Goal: Contribute content: Contribute content

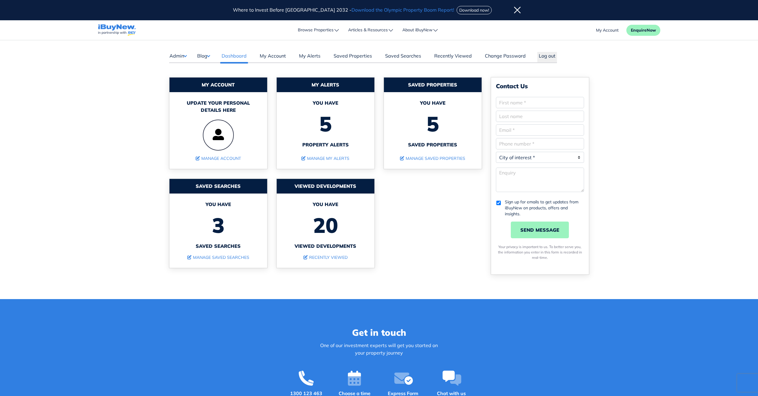
click at [205, 55] on button "Blog" at bounding box center [203, 56] width 13 height 8
click at [206, 69] on link "Posts" at bounding box center [221, 67] width 35 height 7
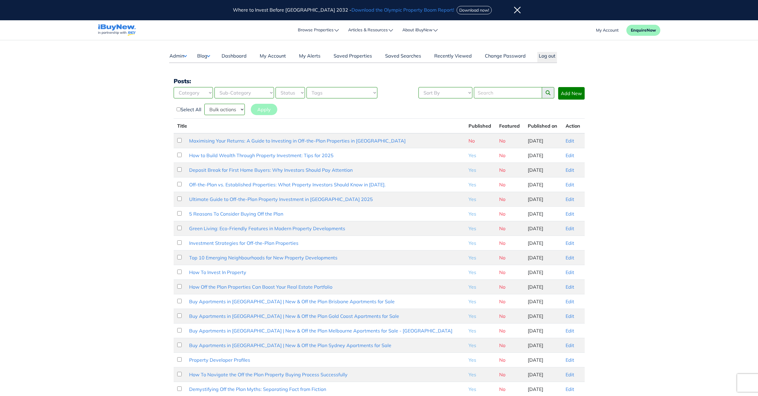
type input "[EMAIL_ADDRESS][DOMAIN_NAME]"
click at [566, 141] on link "Edit" at bounding box center [570, 141] width 9 height 6
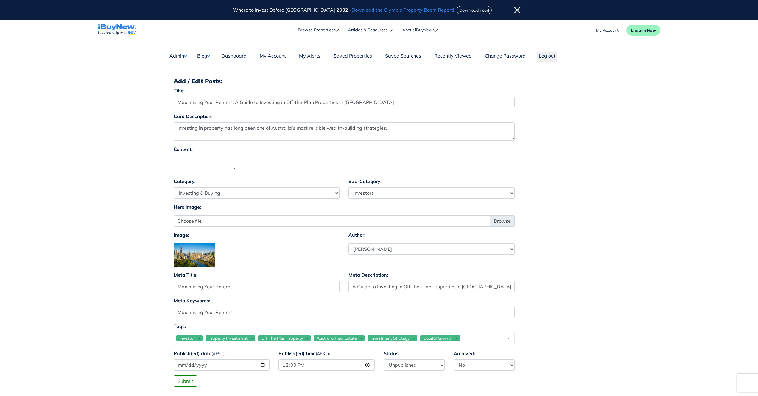
select select "4"
select select "17"
select select "1590"
type input "[EMAIL_ADDRESS][DOMAIN_NAME]"
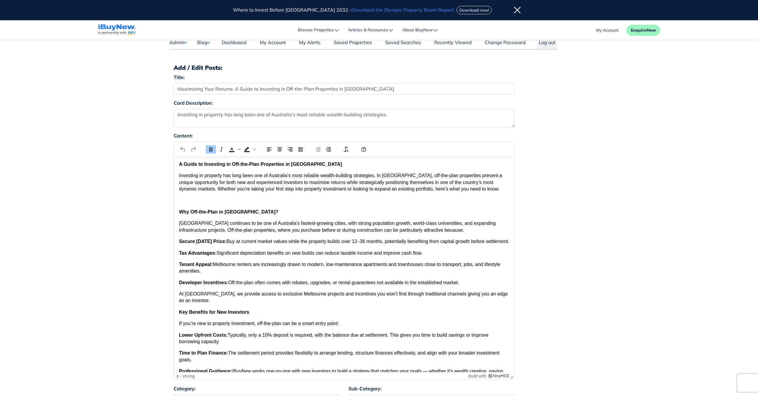
scroll to position [12, 0]
click at [254, 151] on button "Background color menu" at bounding box center [254, 150] width 5 height 8
click at [240, 151] on button "Text color menu" at bounding box center [239, 150] width 5 height 8
click at [198, 186] on p "Investing in property has long been one of Australia’s most reliable wealth-bui…" at bounding box center [344, 183] width 330 height 20
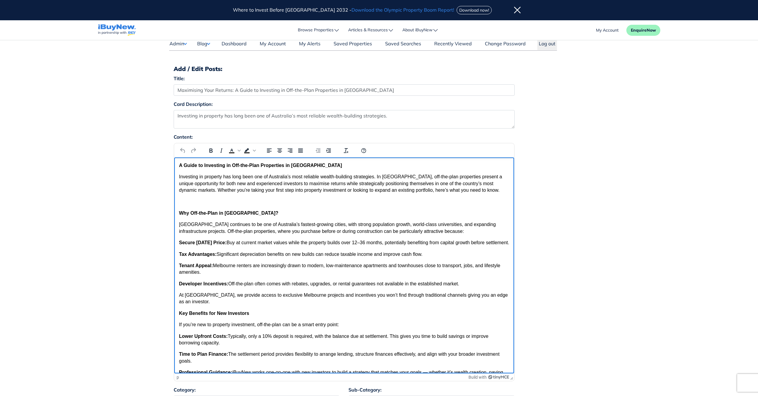
click at [257, 165] on strong "A Guide to Investing in Off-the-Plan Properties in [GEOGRAPHIC_DATA]" at bounding box center [260, 165] width 163 height 5
click at [553, 197] on div "Content: p › strong Build with" at bounding box center [379, 259] width 420 height 253
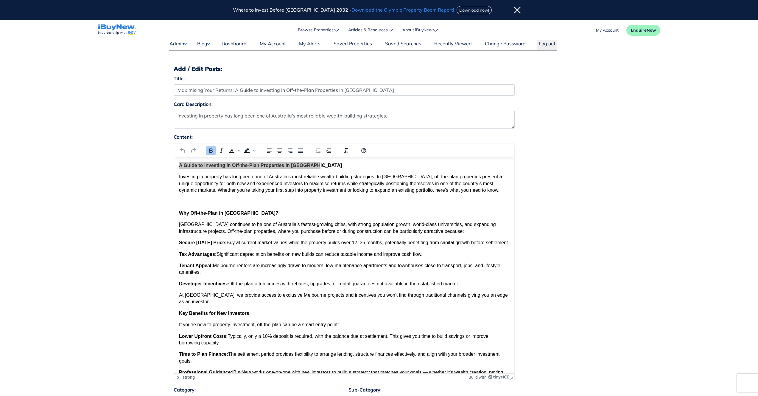
click at [543, 221] on div "Content: p › strong Build with" at bounding box center [379, 259] width 420 height 253
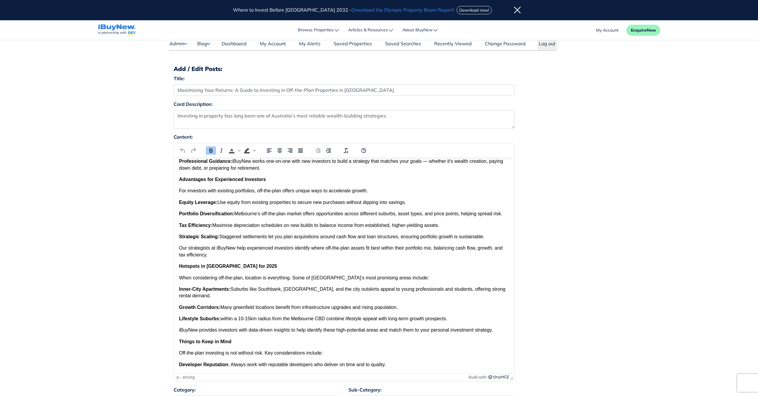
scroll to position [0, 0]
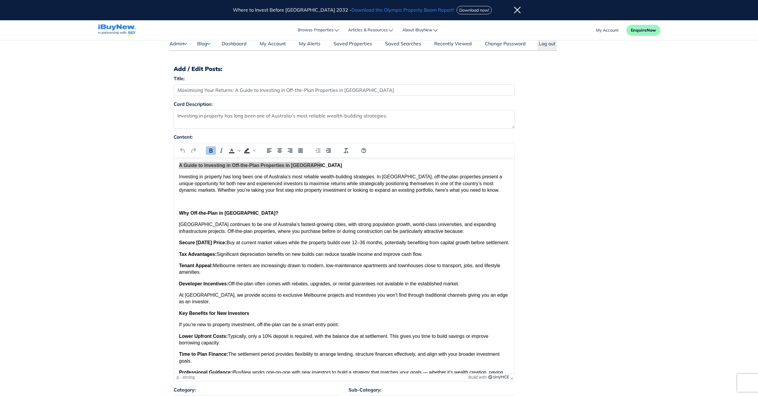
click at [572, 235] on div "Content: p › strong Build with" at bounding box center [379, 259] width 420 height 253
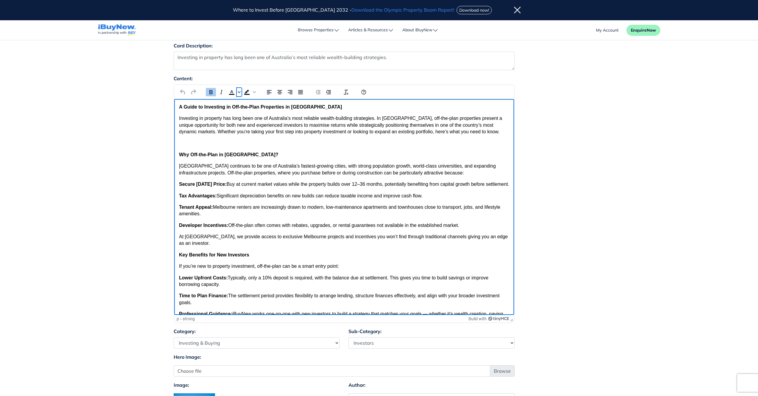
click at [240, 94] on button "Text color menu" at bounding box center [239, 92] width 5 height 8
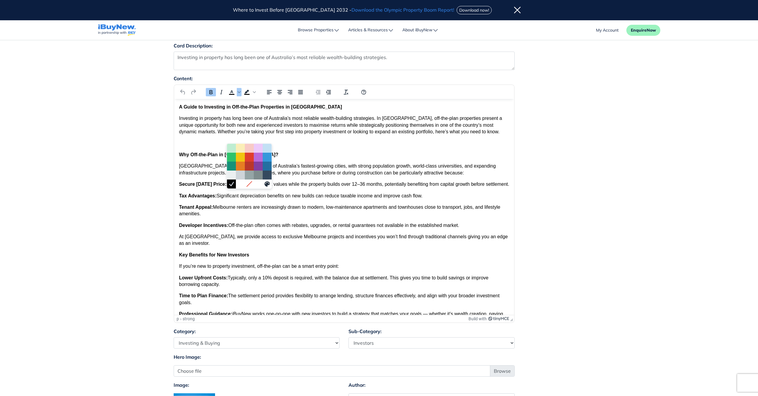
click at [330, 136] on body "A Guide to Investing in Off-the-Plan Properties in Melbourne Investing in prope…" at bounding box center [344, 365] width 330 height 523
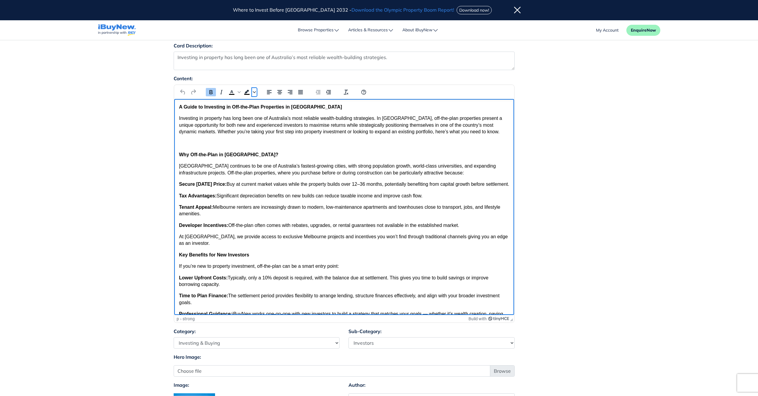
click at [256, 93] on button "Background color menu" at bounding box center [254, 92] width 5 height 8
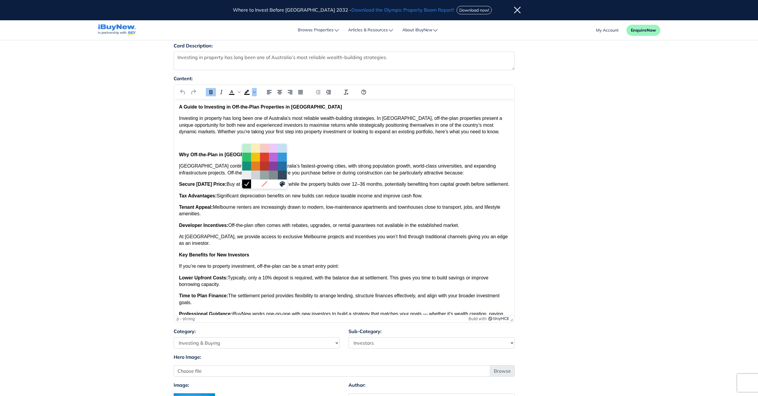
click at [373, 152] on p "Why Off-the-Plan in [GEOGRAPHIC_DATA]?" at bounding box center [344, 154] width 330 height 7
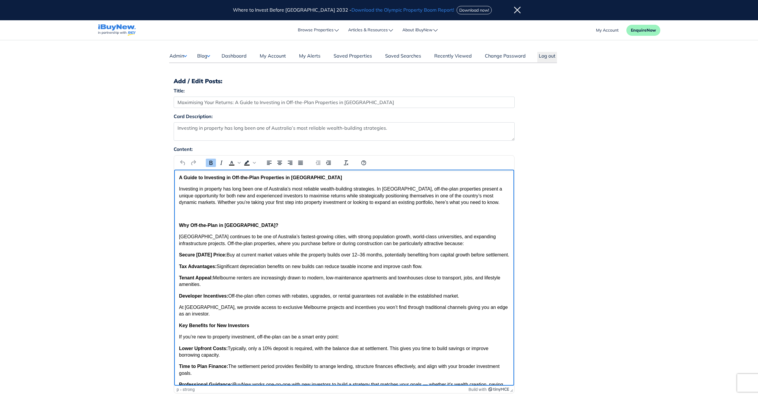
click at [535, 335] on div "Content: p › strong Build with" at bounding box center [379, 271] width 420 height 253
drag, startPoint x: 513, startPoint y: 217, endPoint x: 700, endPoint y: 345, distance: 227.2
click at [580, 204] on div "Content: p › strong Build with" at bounding box center [379, 271] width 420 height 253
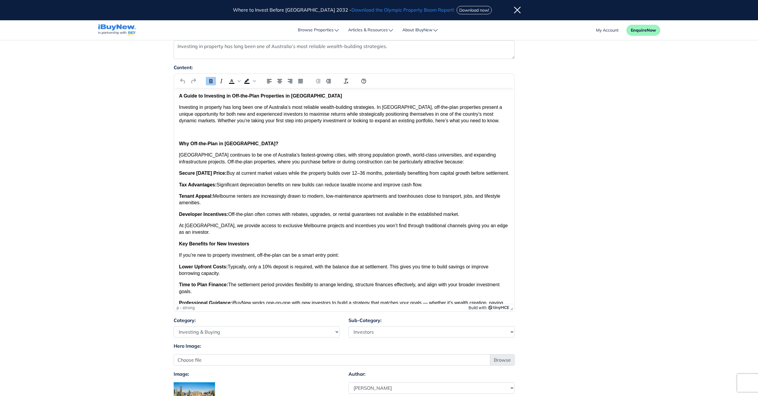
scroll to position [80, 0]
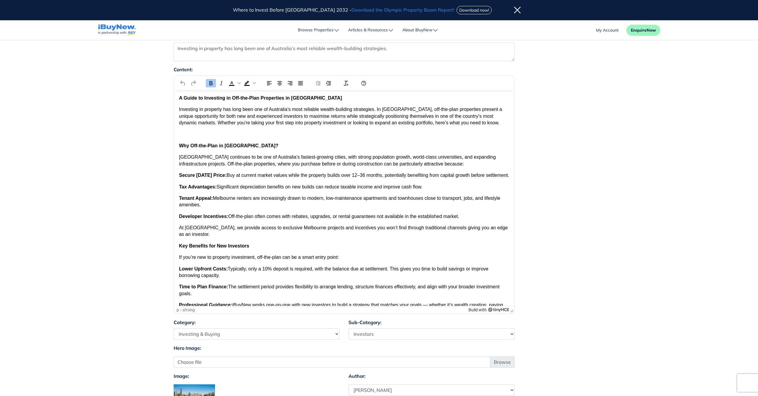
click at [498, 311] on icon "Build with TinyMCE" at bounding box center [498, 310] width 21 height 4
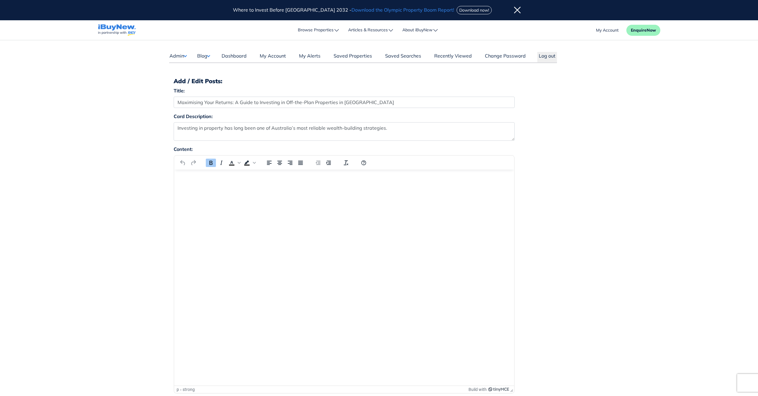
select select "4"
select select "17"
select select "1590"
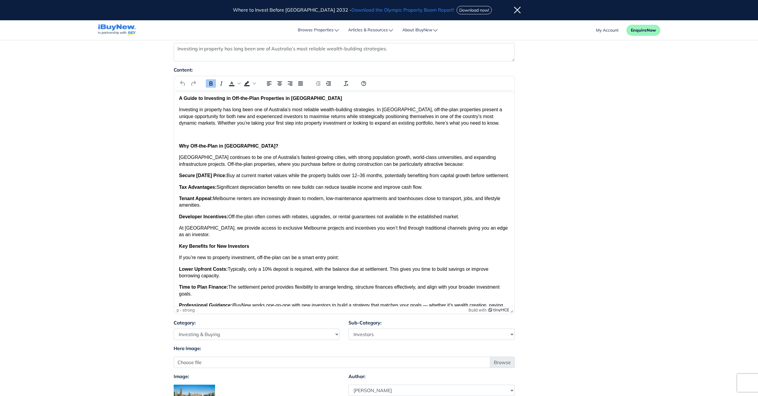
type input "[EMAIL_ADDRESS][DOMAIN_NAME]"
click at [586, 94] on div "Content: p › strong Build with" at bounding box center [379, 192] width 420 height 253
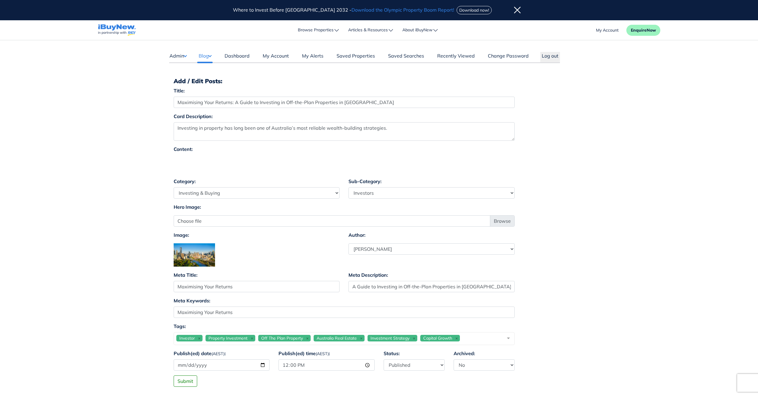
select select "4"
select select "17"
select select "1590"
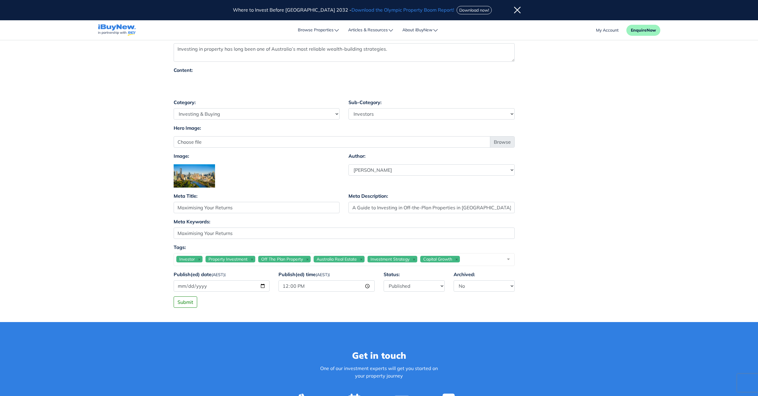
type input "[EMAIL_ADDRESS][DOMAIN_NAME]"
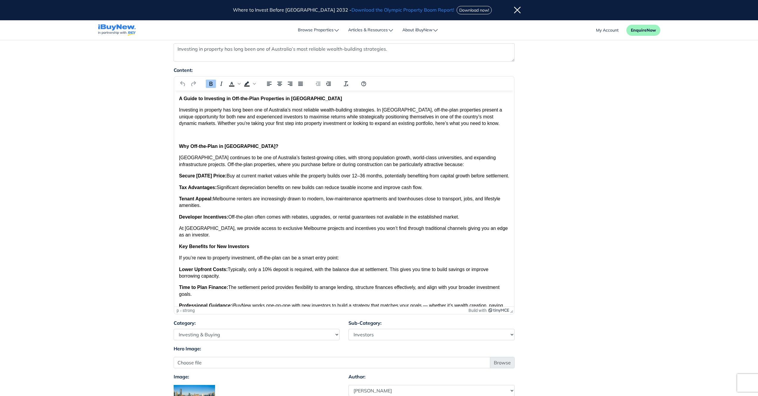
scroll to position [79, 0]
click at [543, 204] on div "Content: p › strong Build with" at bounding box center [379, 192] width 420 height 253
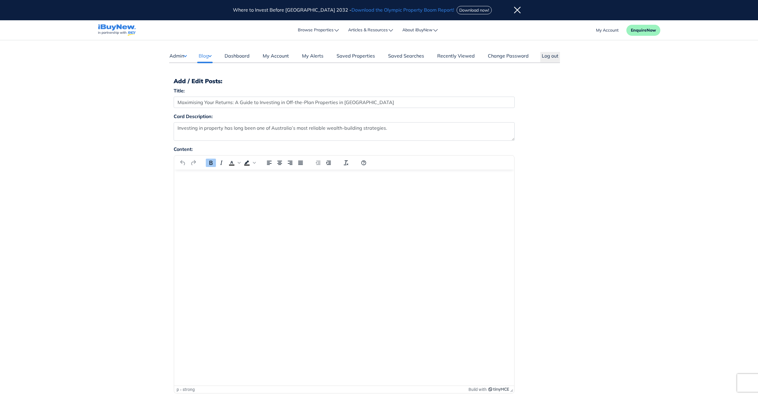
select select "4"
select select "17"
select select "1590"
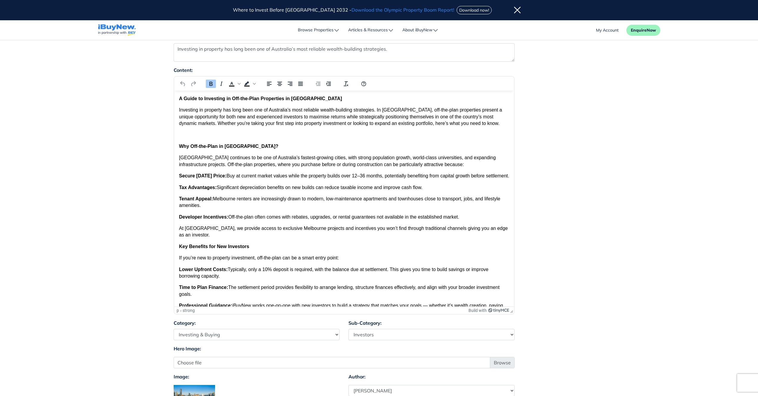
type input "[EMAIL_ADDRESS][DOMAIN_NAME]"
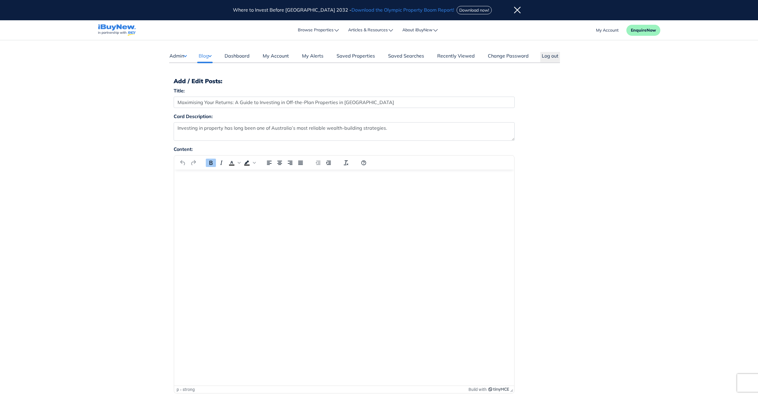
select select "4"
select select "17"
select select "1590"
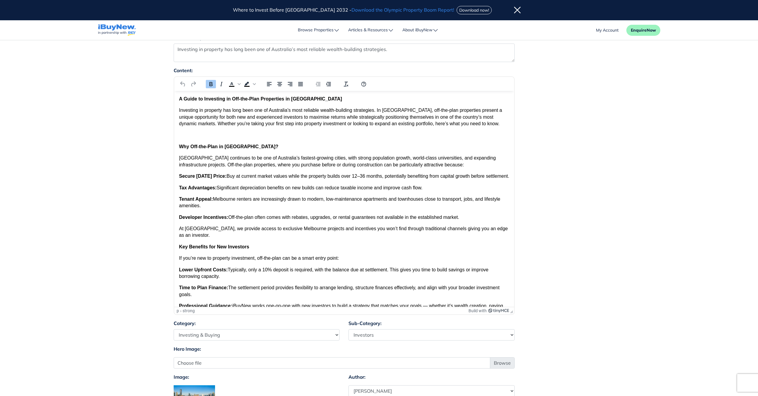
type input "[EMAIL_ADDRESS][DOMAIN_NAME]"
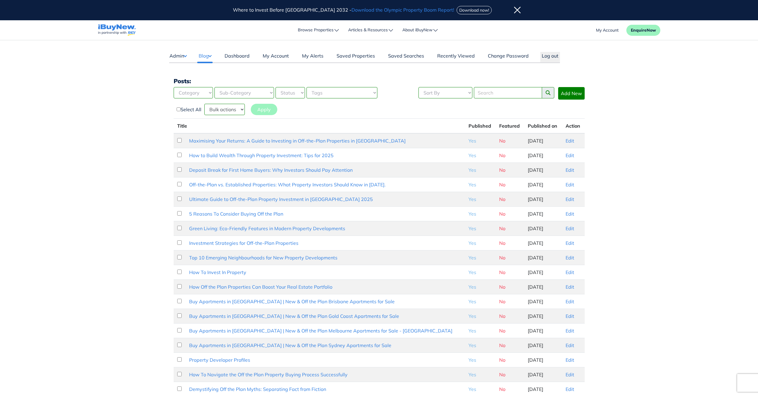
type input "[EMAIL_ADDRESS][DOMAIN_NAME]"
click at [568, 141] on link "Edit" at bounding box center [570, 141] width 9 height 6
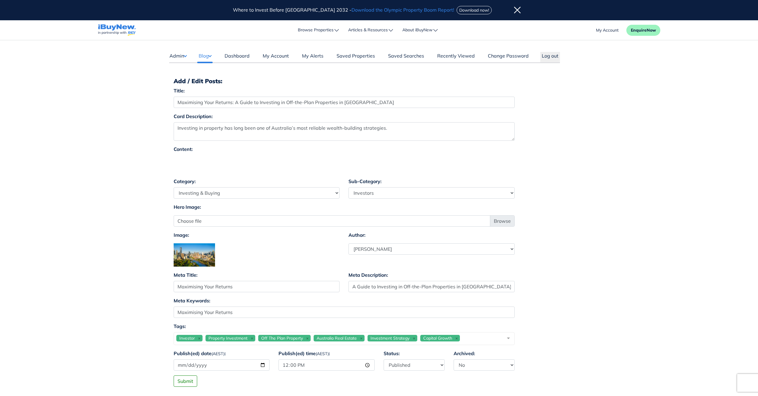
select select "4"
select select "17"
select select "1590"
type input "[EMAIL_ADDRESS][DOMAIN_NAME]"
select select "4"
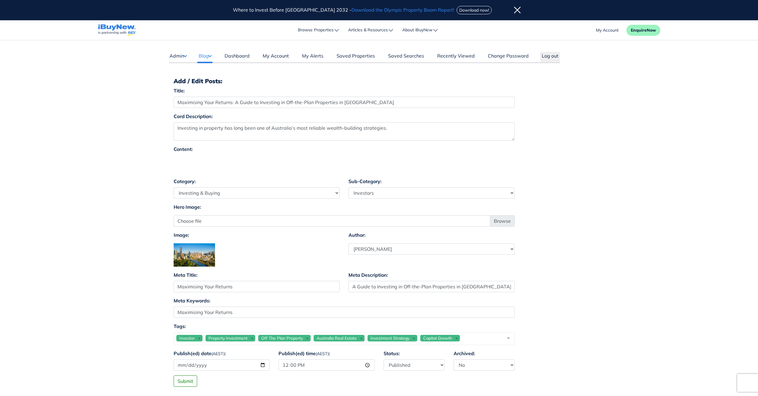
select select "17"
select select "1590"
type input "[EMAIL_ADDRESS][DOMAIN_NAME]"
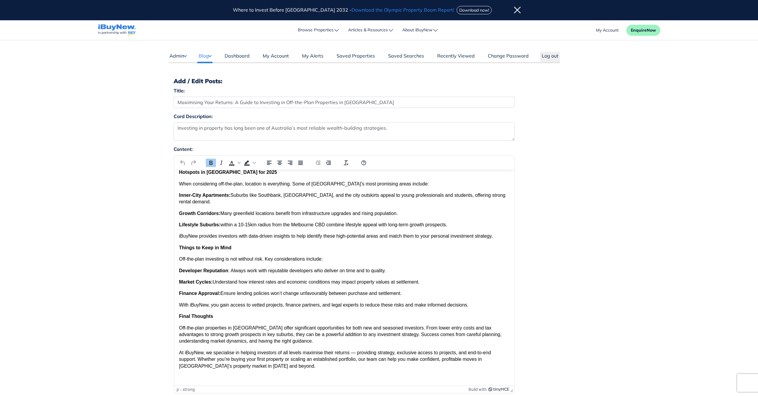
click at [617, 140] on main "Dashboard Admin Failed Jobs Force PropertyBase Update Manage Content Meet The T…" at bounding box center [379, 330] width 758 height 581
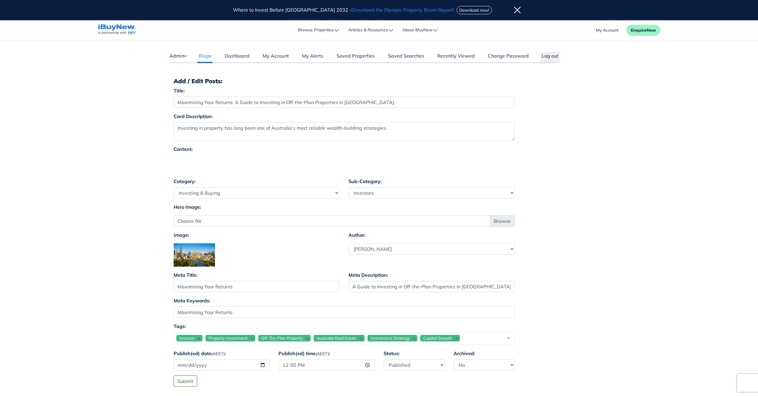
select select "4"
select select "17"
select select "1590"
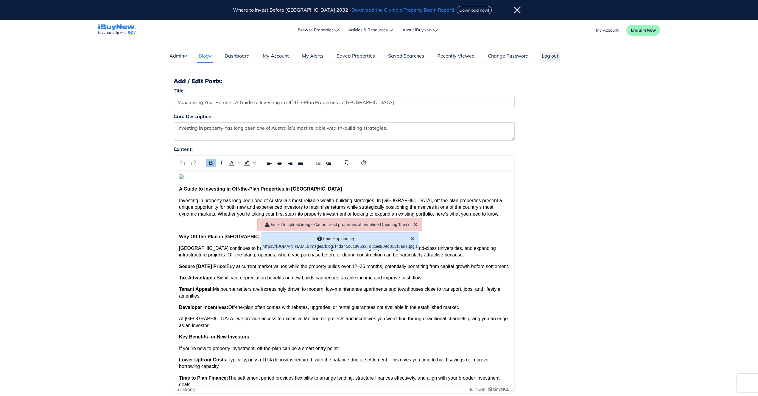
click at [636, 216] on main "Dashboard Admin Failed Jobs Force PropertyBase Update Manage Content Meet The T…" at bounding box center [379, 330] width 758 height 581
click at [617, 111] on main "Dashboard Admin Failed Jobs Force PropertyBase Update Manage Content Meet The T…" at bounding box center [379, 330] width 758 height 581
